Goal: Transaction & Acquisition: Subscribe to service/newsletter

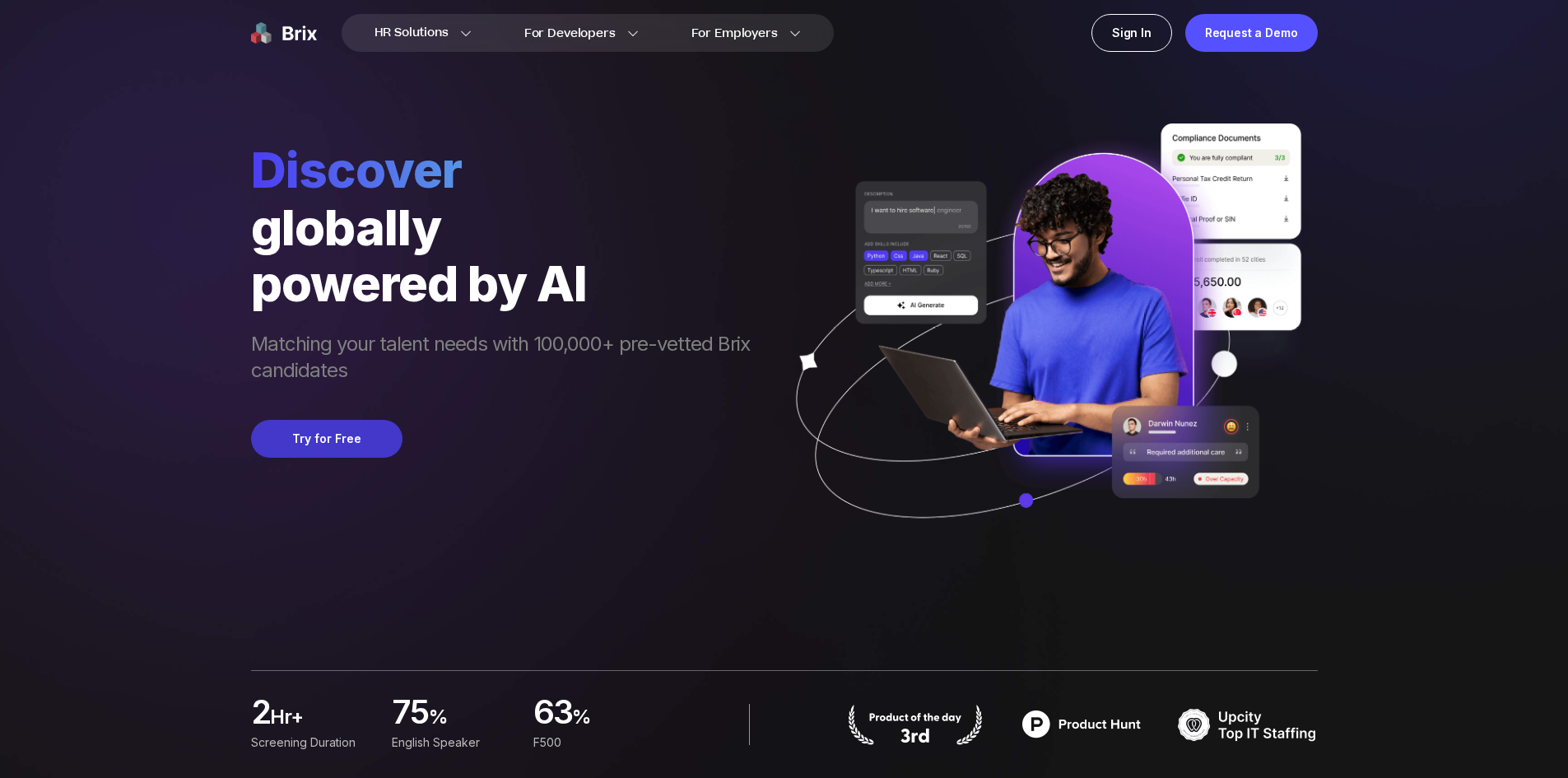
click at [333, 442] on button "Try for Free" at bounding box center [327, 438] width 152 height 37
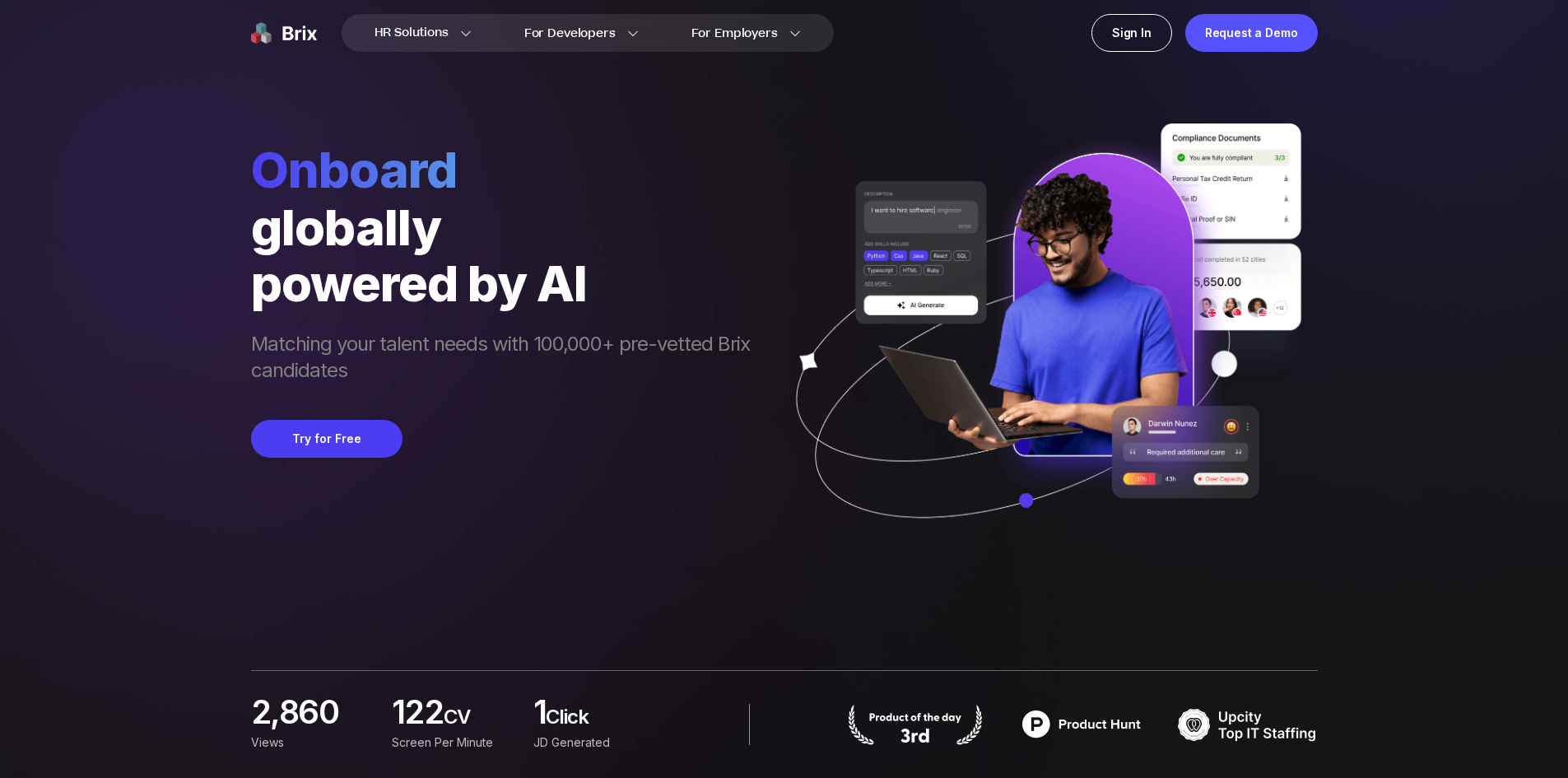
click at [309, 46] on img at bounding box center [283, 32] width 66 height 37
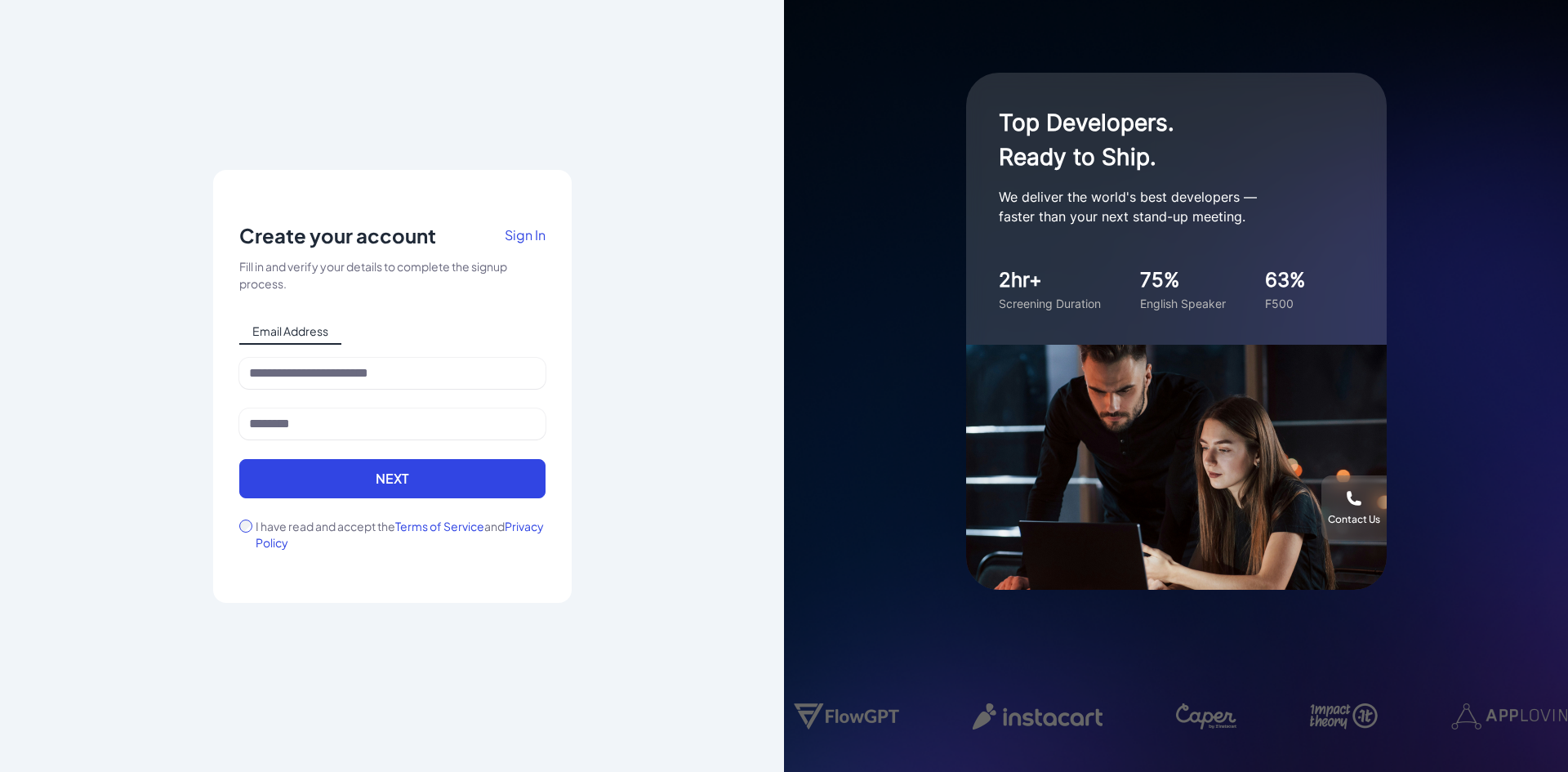
click at [1424, 285] on div "Top Developers. Ready to Ship. We deliver the world's best developers — faster …" at bounding box center [1176, 386] width 784 height 772
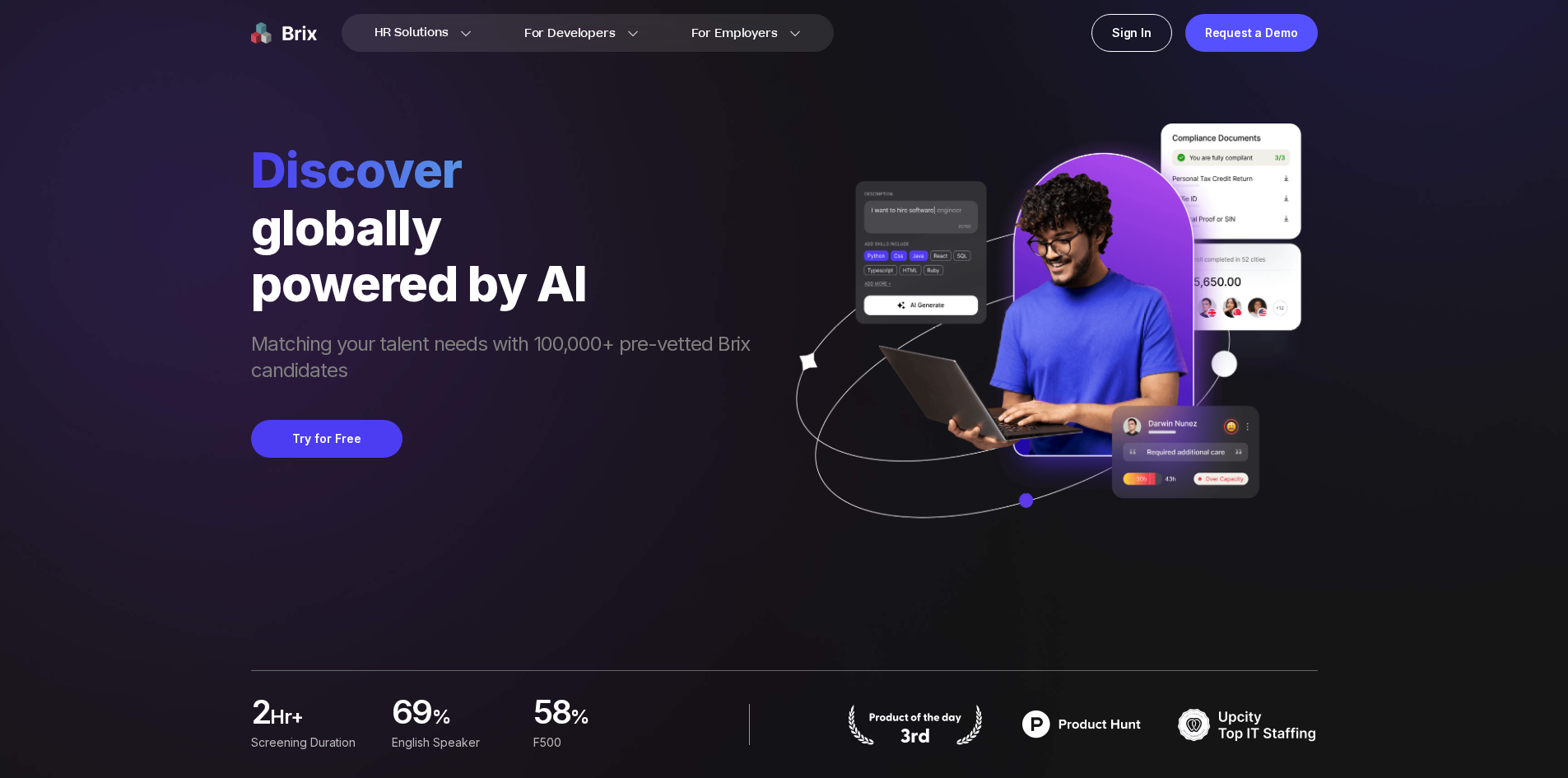
click at [311, 42] on img at bounding box center [283, 32] width 66 height 37
